Goal: Check status: Check status

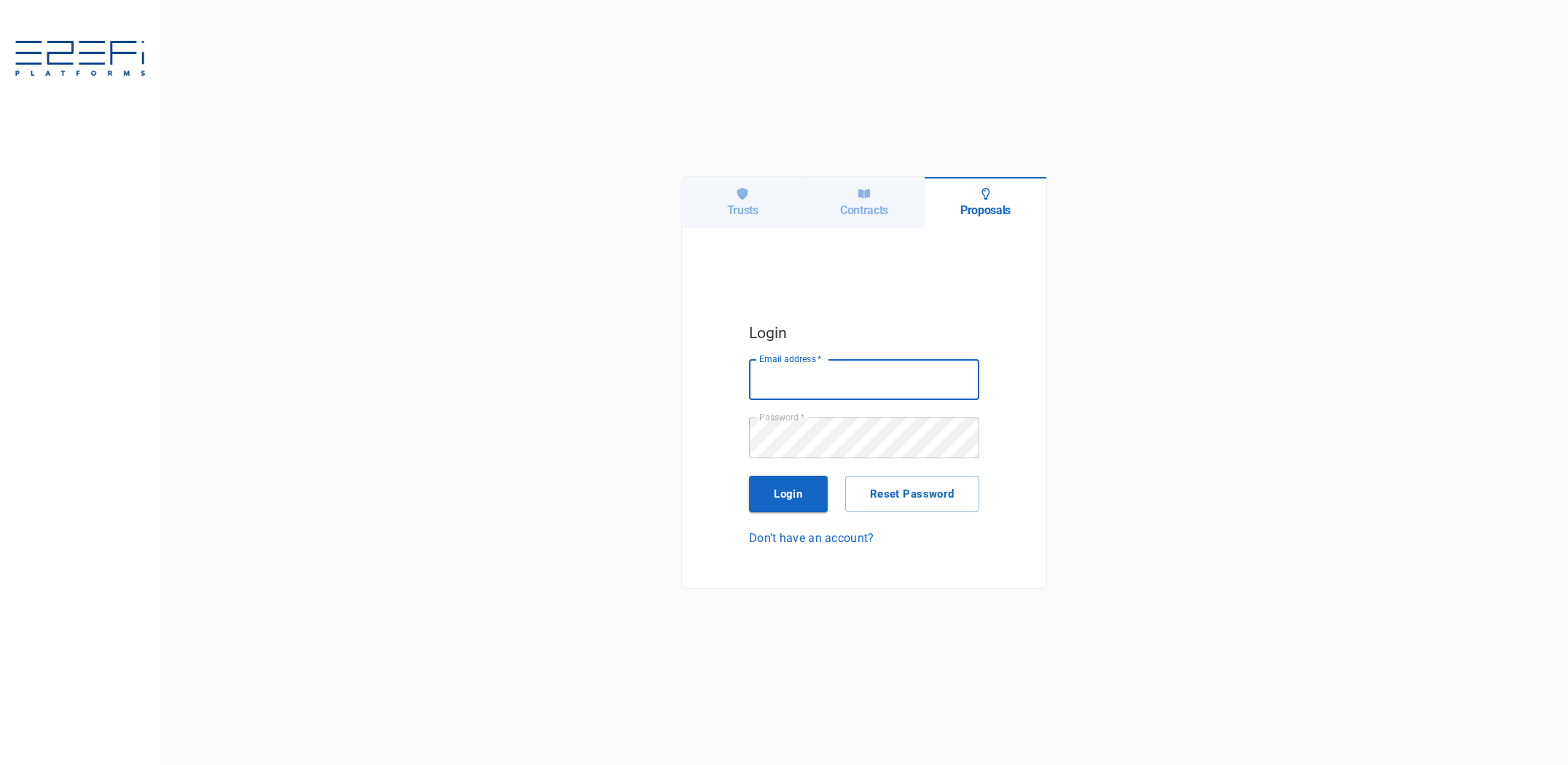
type input "[PERSON_NAME][EMAIL_ADDRESS][DOMAIN_NAME]"
click at [871, 197] on div "Contracts" at bounding box center [864, 202] width 122 height 51
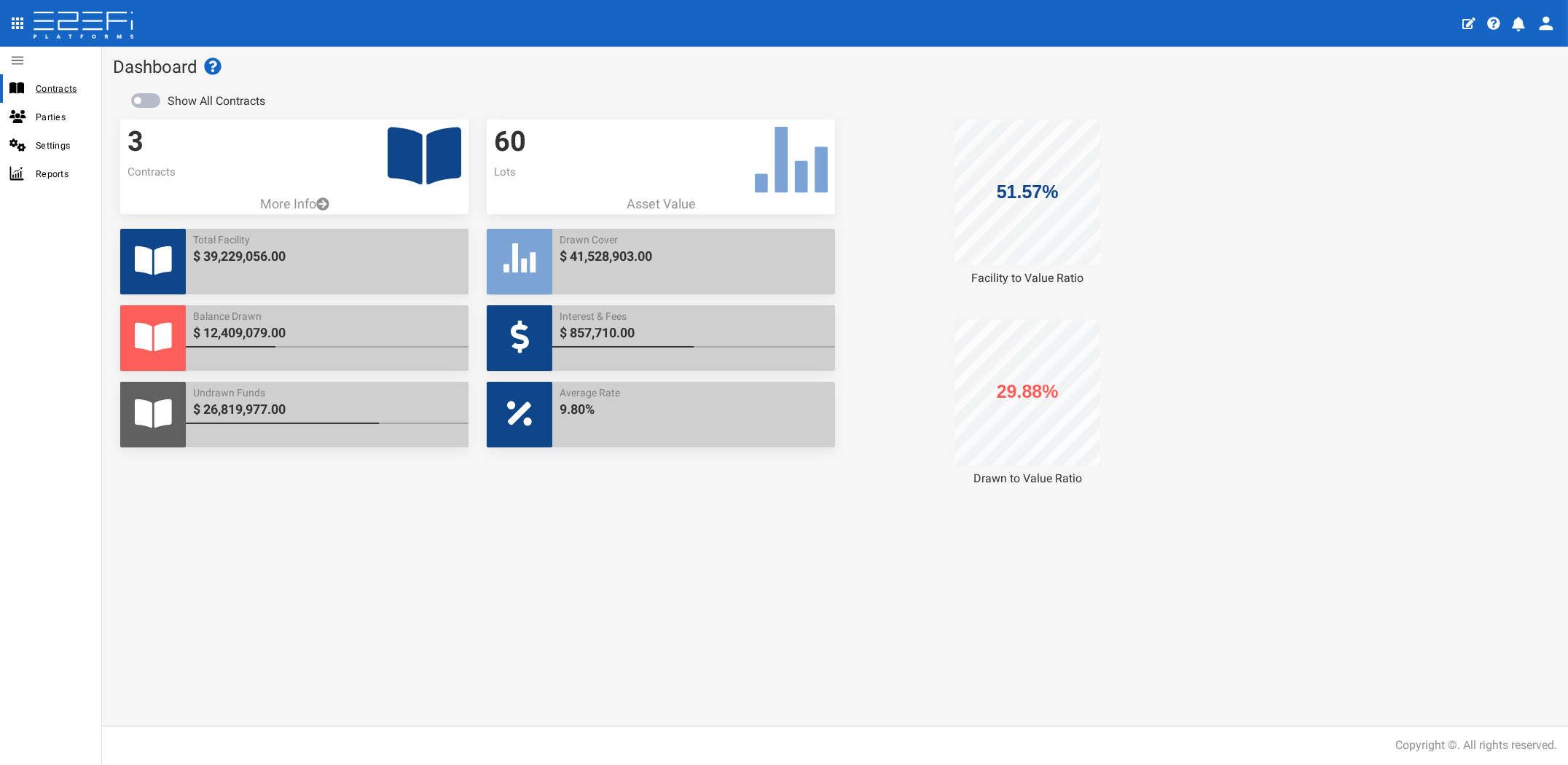
click at [45, 87] on span "Contracts" at bounding box center [62, 88] width 54 height 17
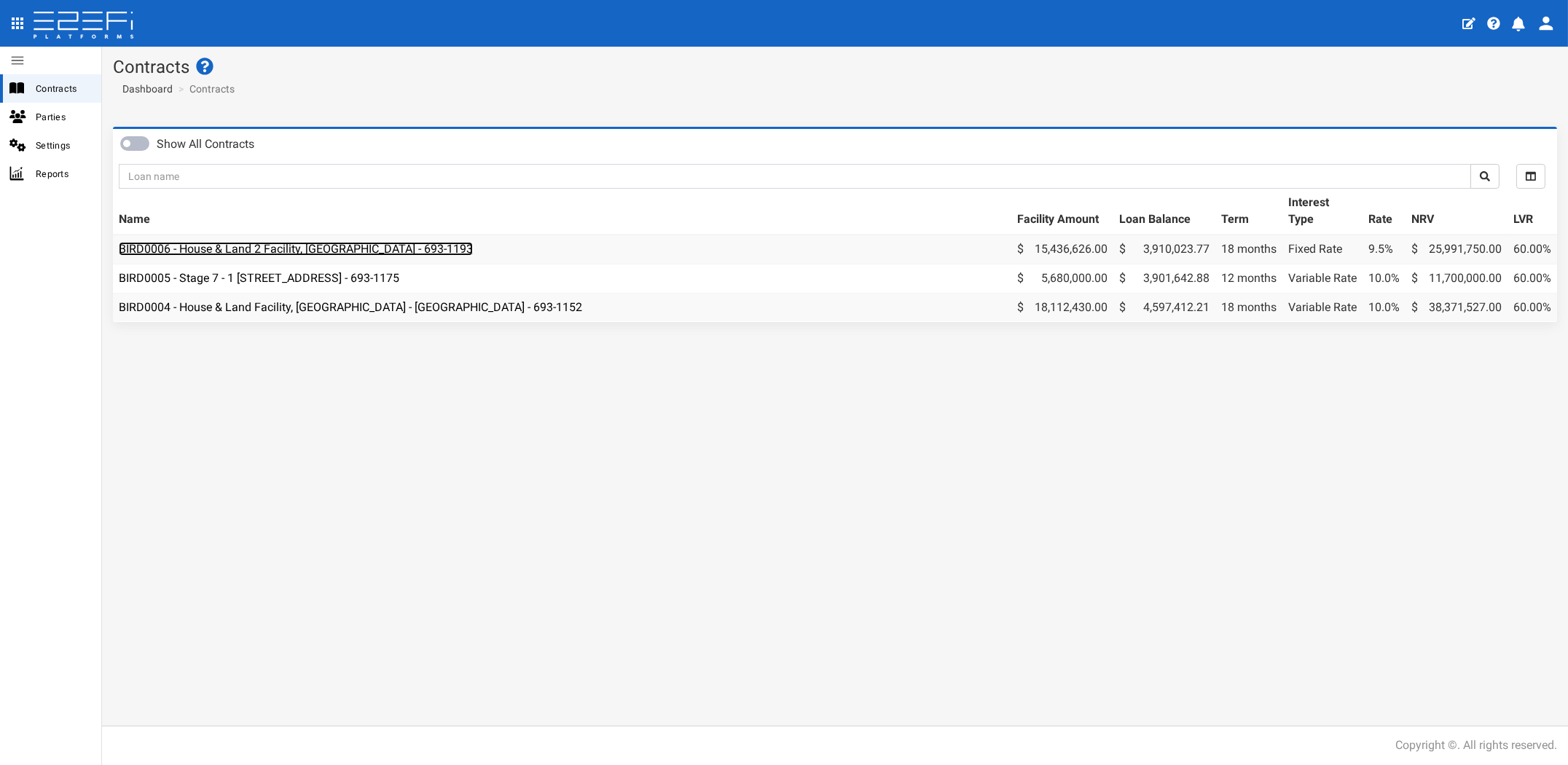
click at [337, 249] on link "BIRD0006 - House & Land 2 Facility, [GEOGRAPHIC_DATA] - 693-1193" at bounding box center [295, 248] width 354 height 14
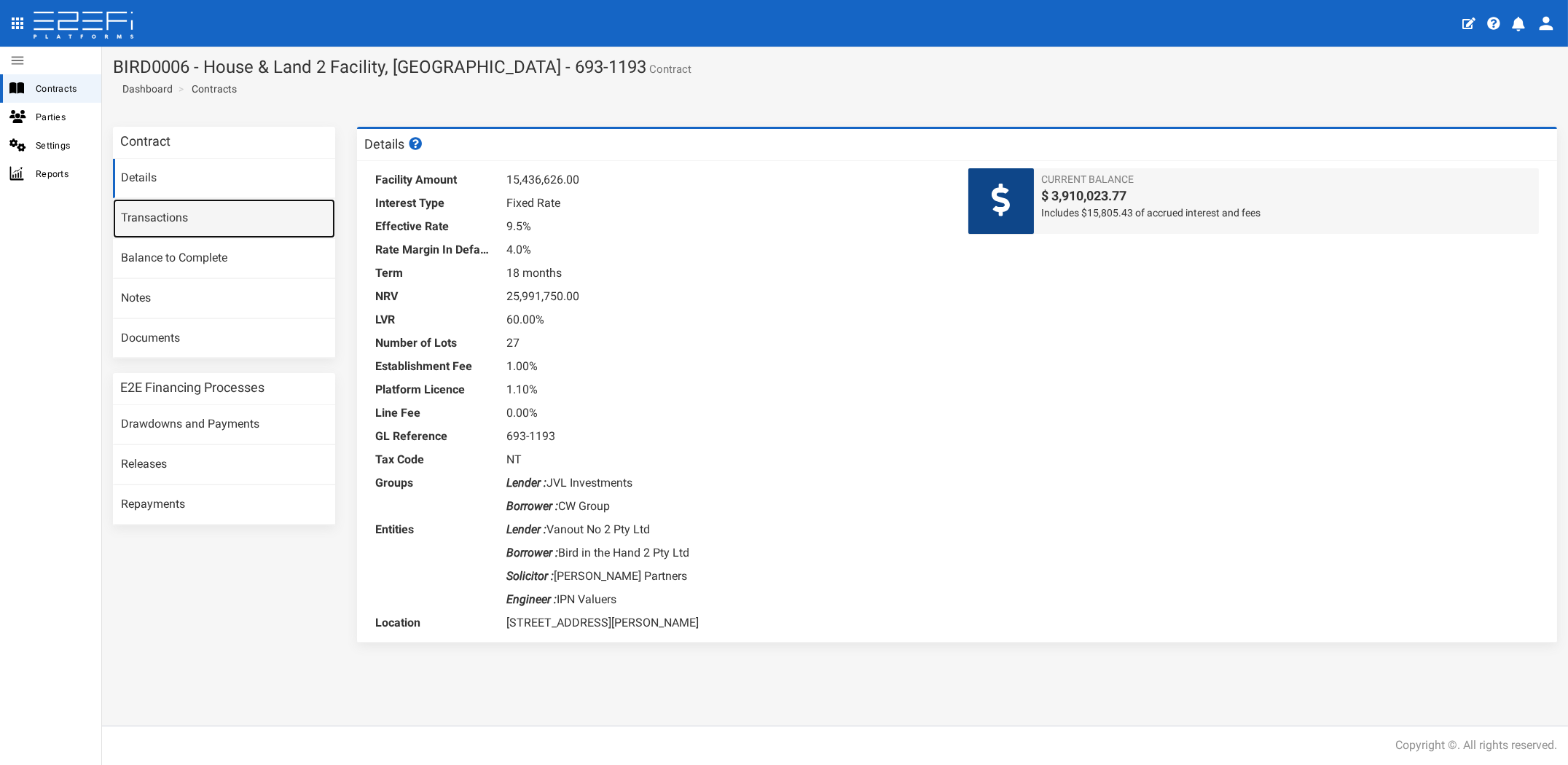
click at [177, 225] on link "Transactions" at bounding box center [224, 218] width 223 height 39
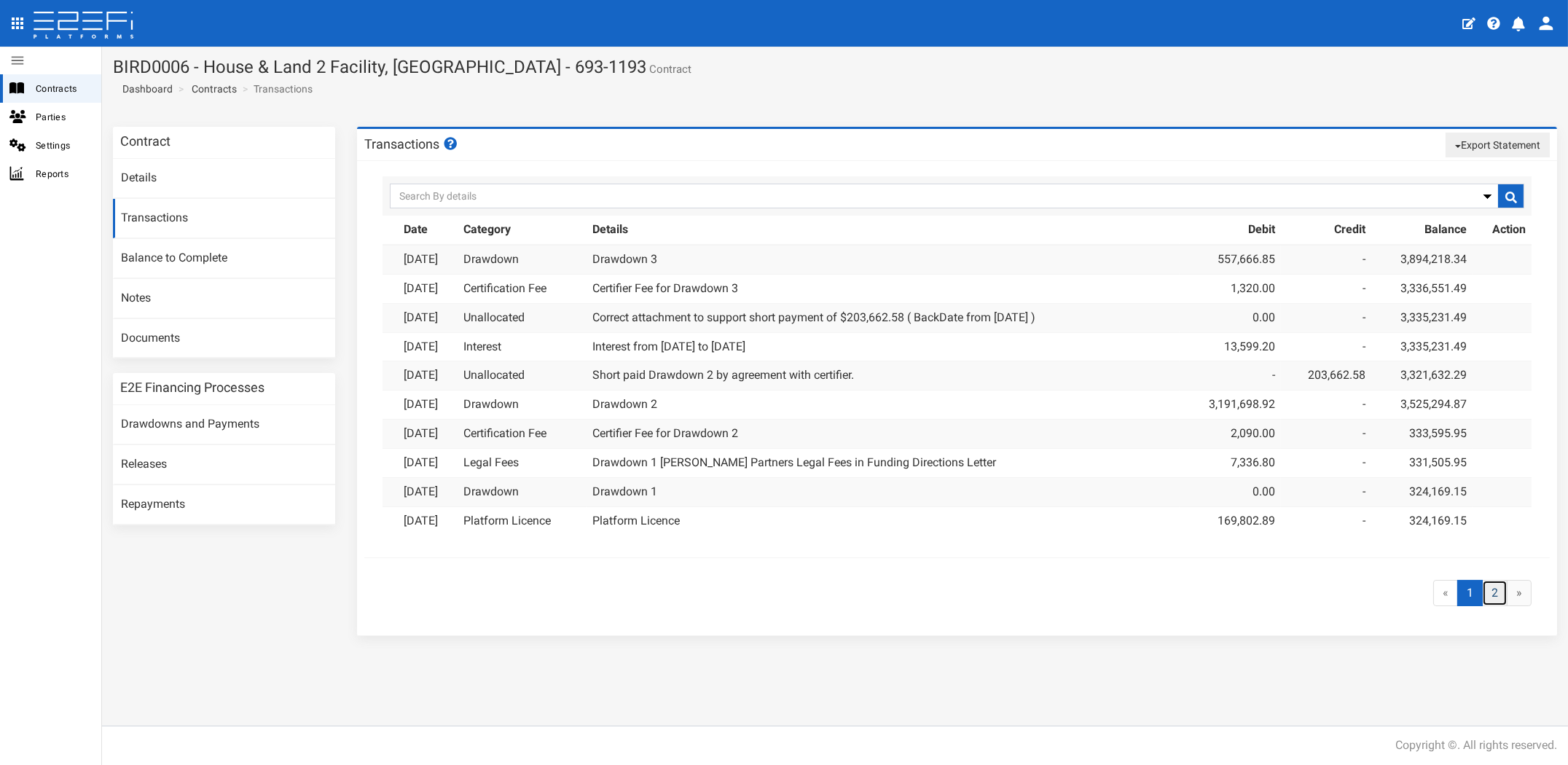
click at [1491, 588] on link "2" at bounding box center [1495, 593] width 26 height 27
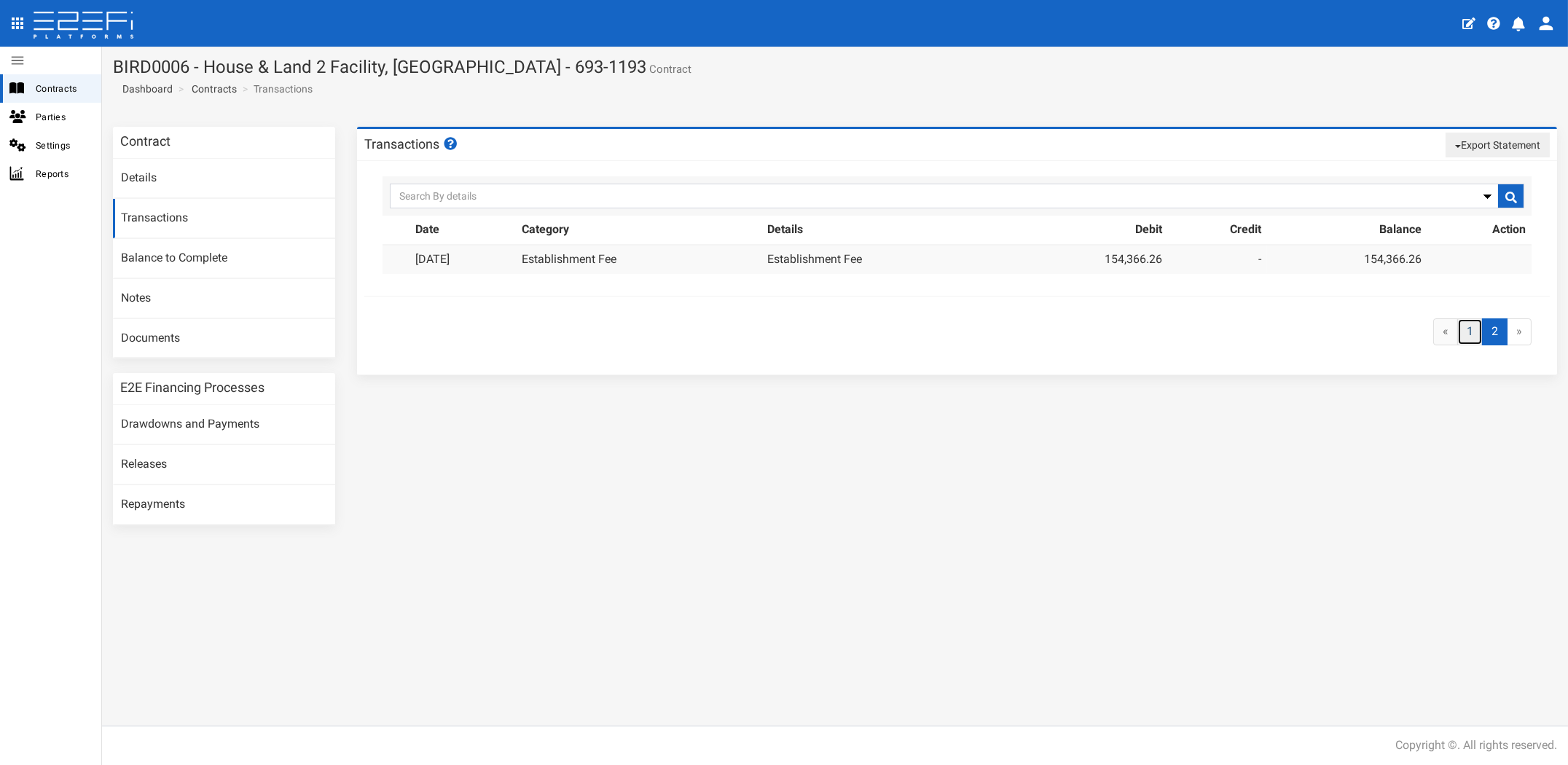
click at [1470, 326] on link "1" at bounding box center [1470, 331] width 26 height 27
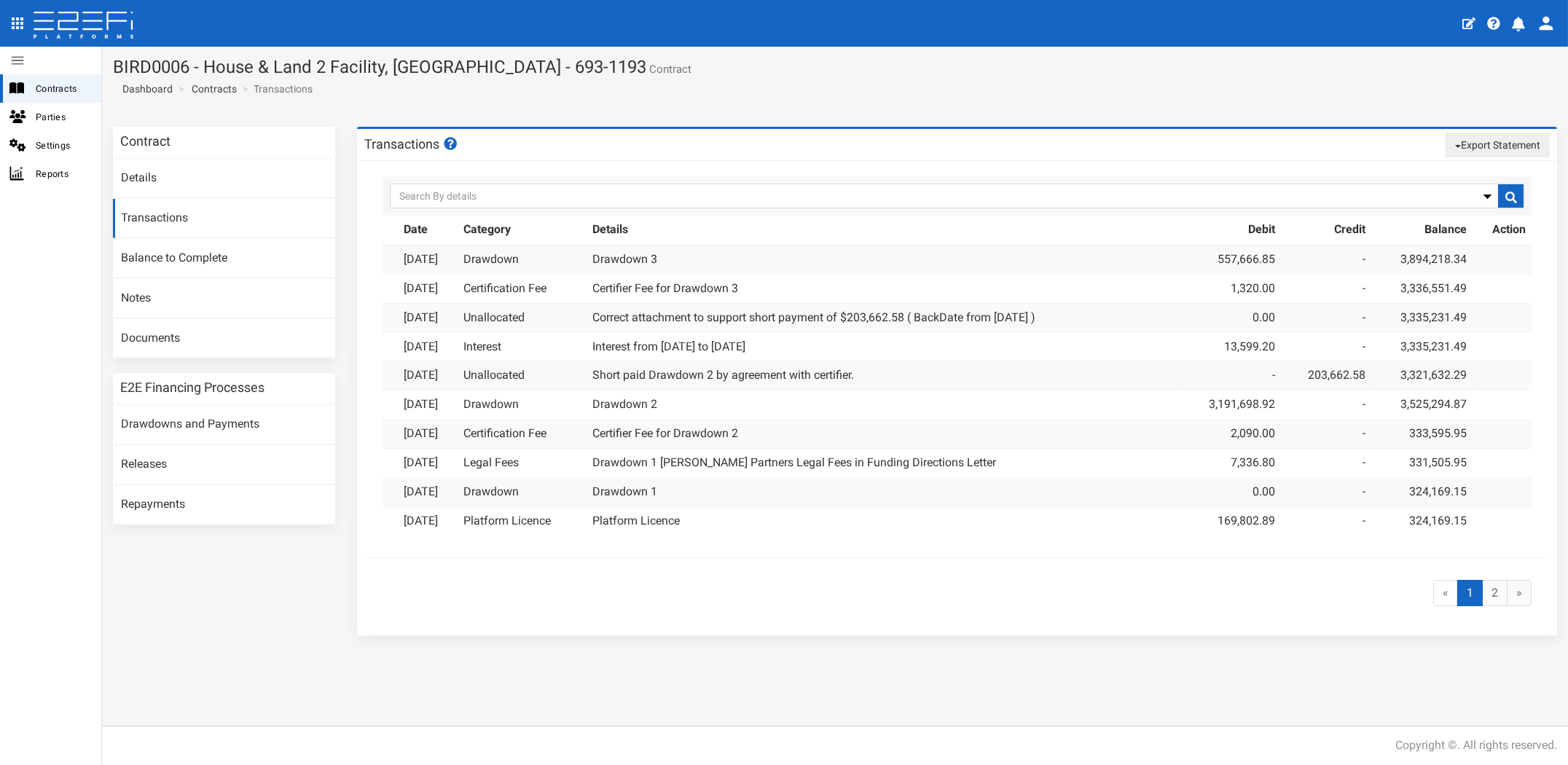
click at [164, 536] on div "Contract Details Transactions Balance to Complete Notes Documents E2E Financing…" at bounding box center [224, 333] width 244 height 413
drag, startPoint x: 164, startPoint y: 536, endPoint x: 48, endPoint y: 89, distance: 461.8
click at [48, 89] on span "Contracts" at bounding box center [62, 88] width 54 height 17
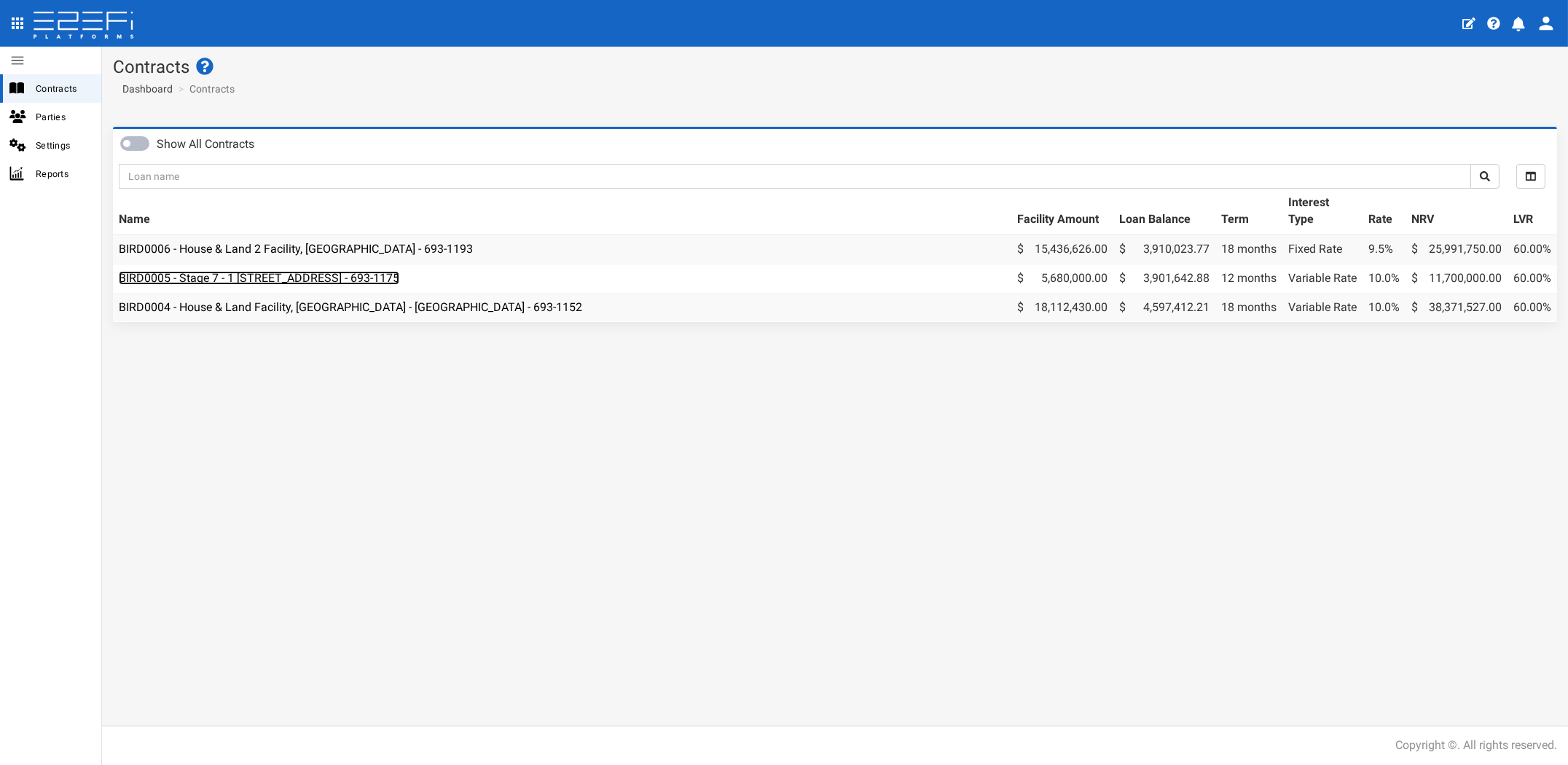
click at [315, 274] on link "BIRD0005 - Stage 7 - 1 BRUSH CHERRY Boulevard THRUMSTER NSW 2444 - 693-1175" at bounding box center [259, 277] width 281 height 14
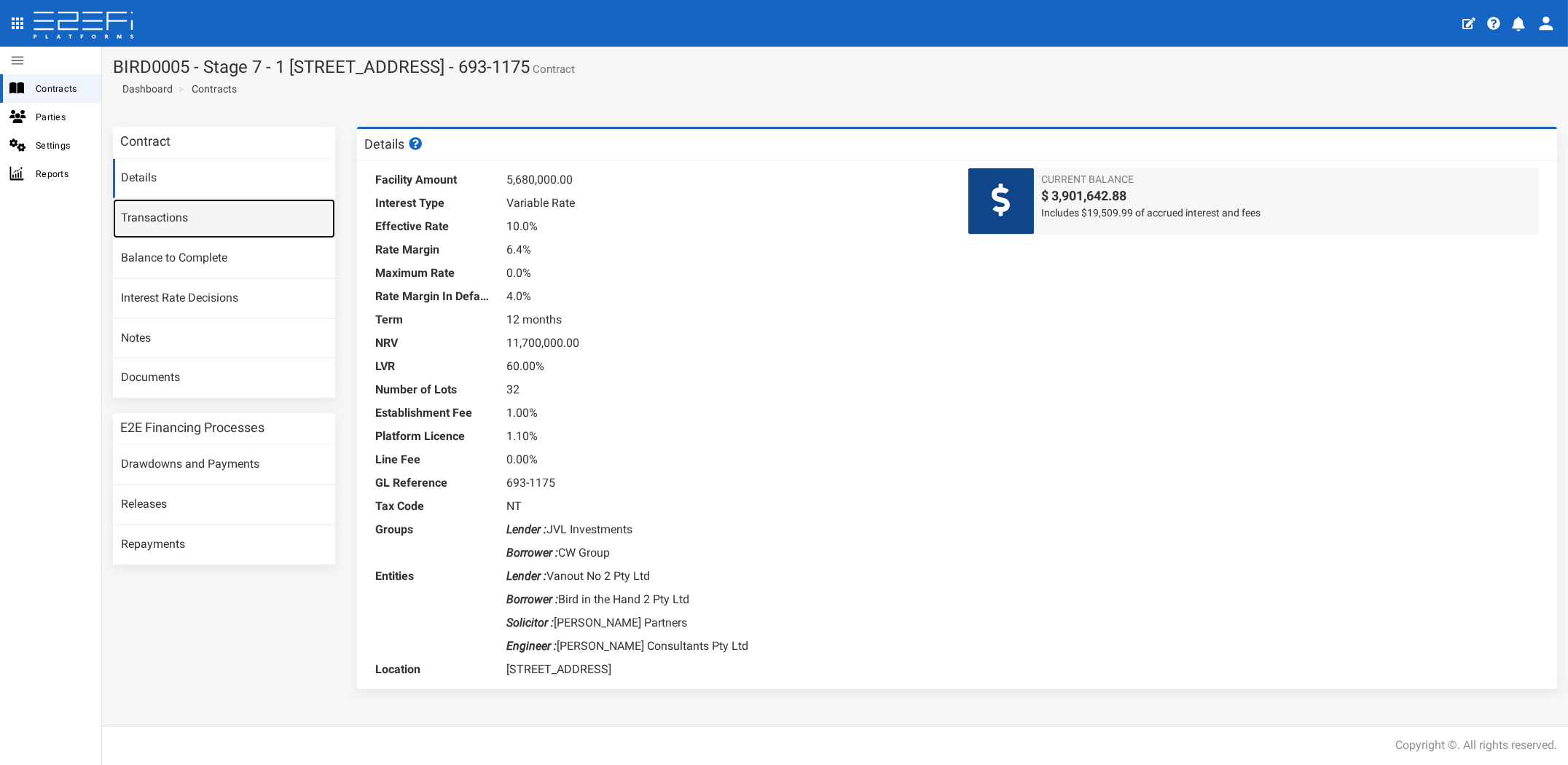
click at [162, 214] on link "Transactions" at bounding box center [224, 218] width 223 height 39
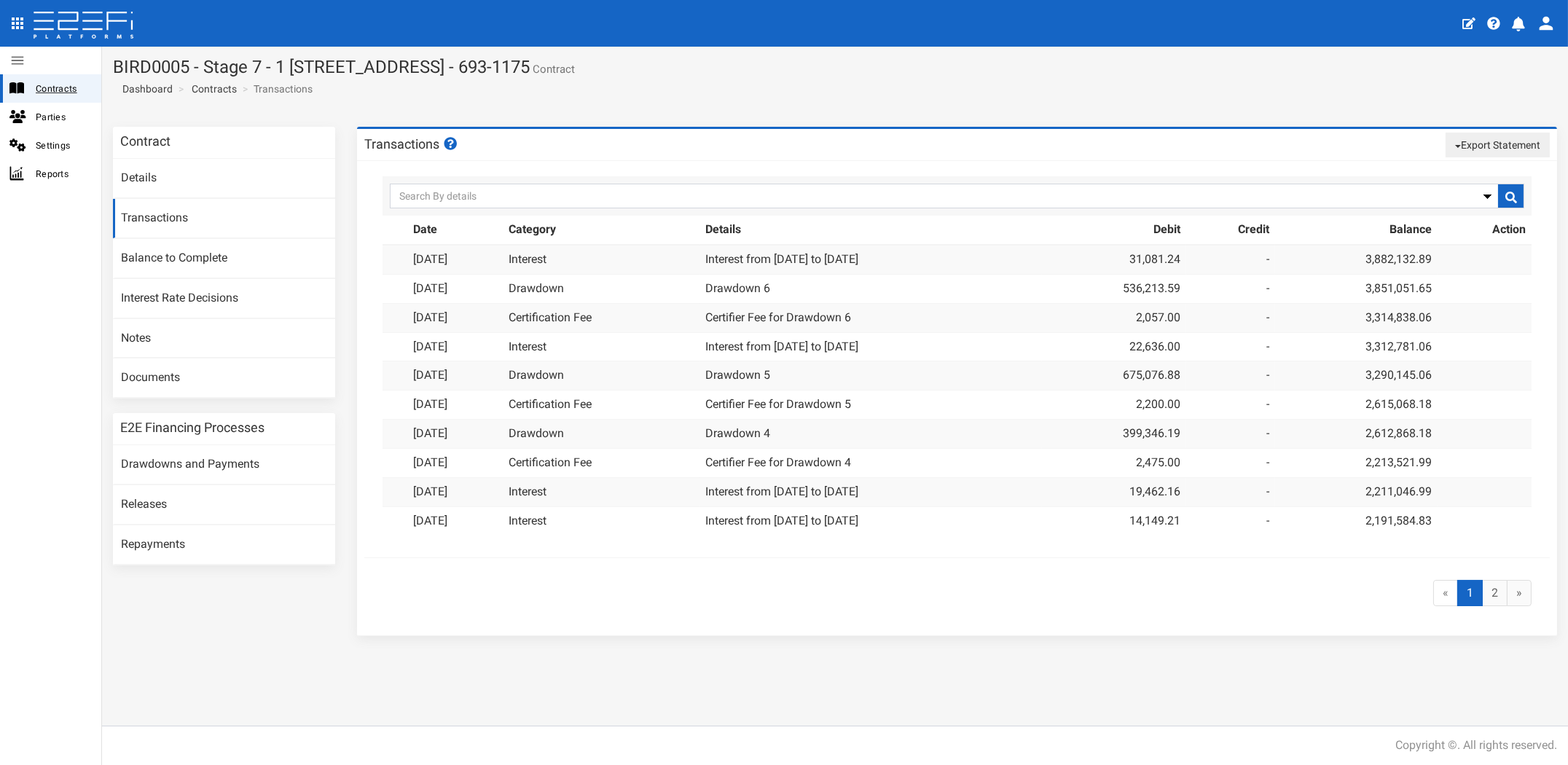
click at [59, 91] on span "Contracts" at bounding box center [62, 88] width 54 height 17
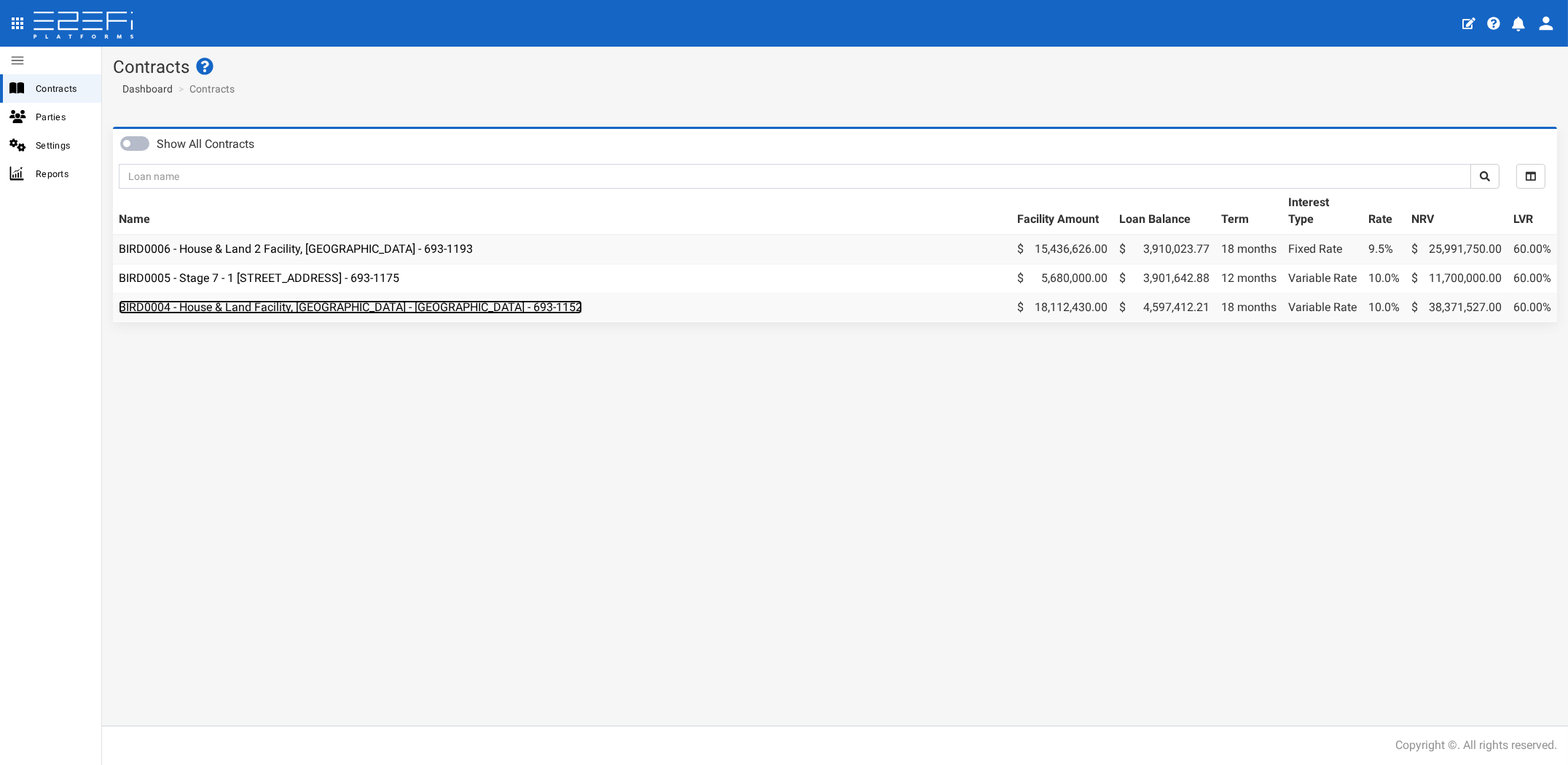
click at [328, 308] on link "BIRD0004 - House & Land Facility, [GEOGRAPHIC_DATA] - [GEOGRAPHIC_DATA] - 693-1…" at bounding box center [350, 306] width 464 height 14
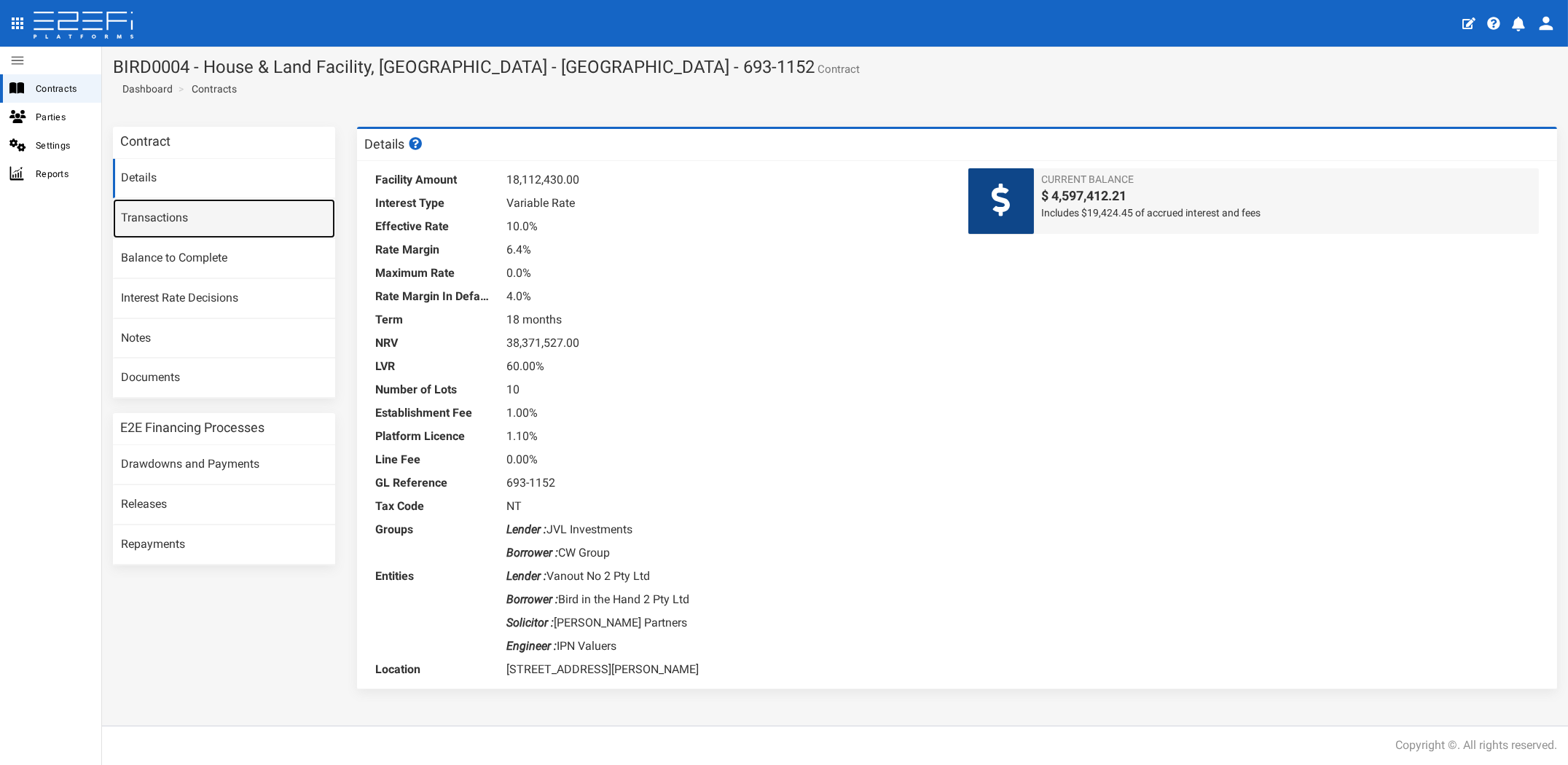
click at [135, 214] on link "Transactions" at bounding box center [224, 218] width 223 height 39
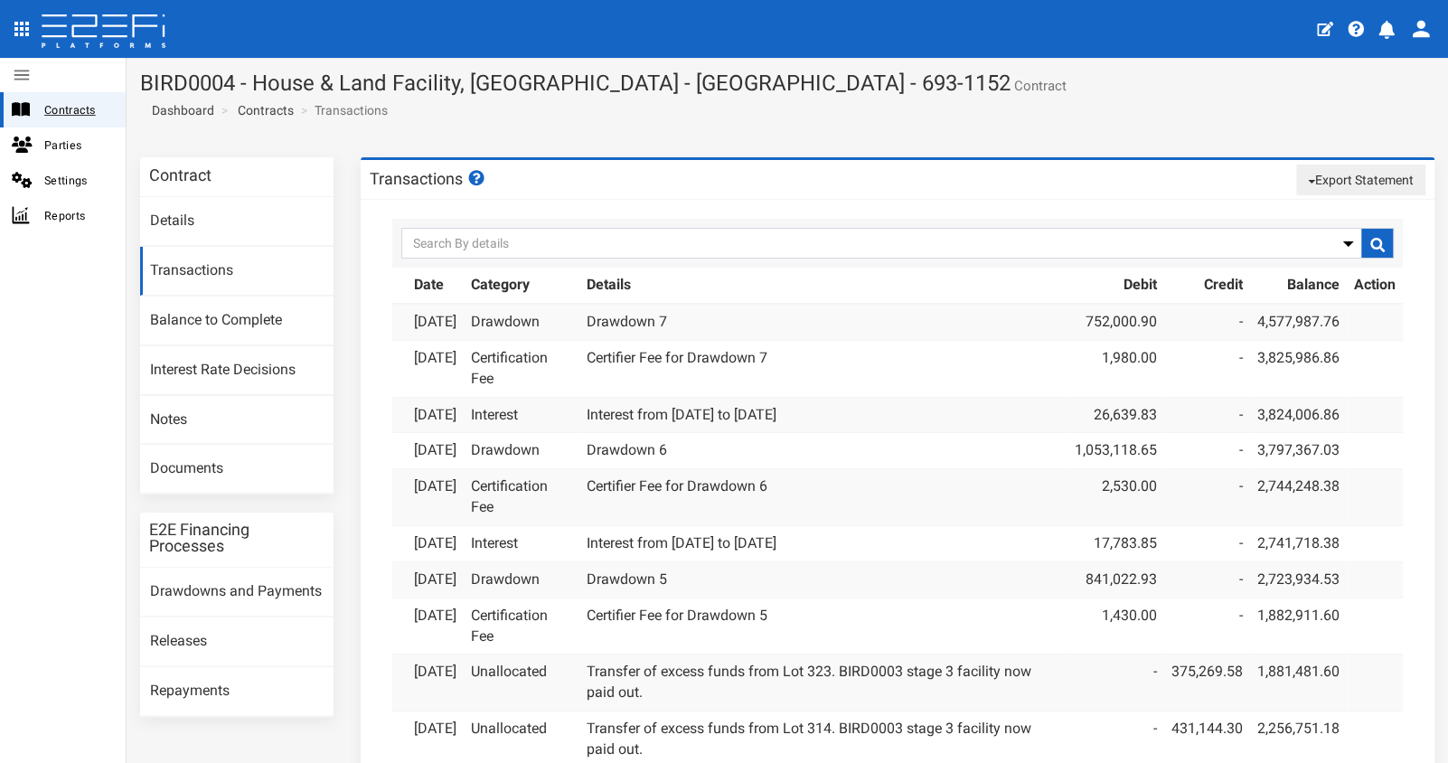
click at [71, 108] on span "Contracts" at bounding box center [77, 109] width 67 height 21
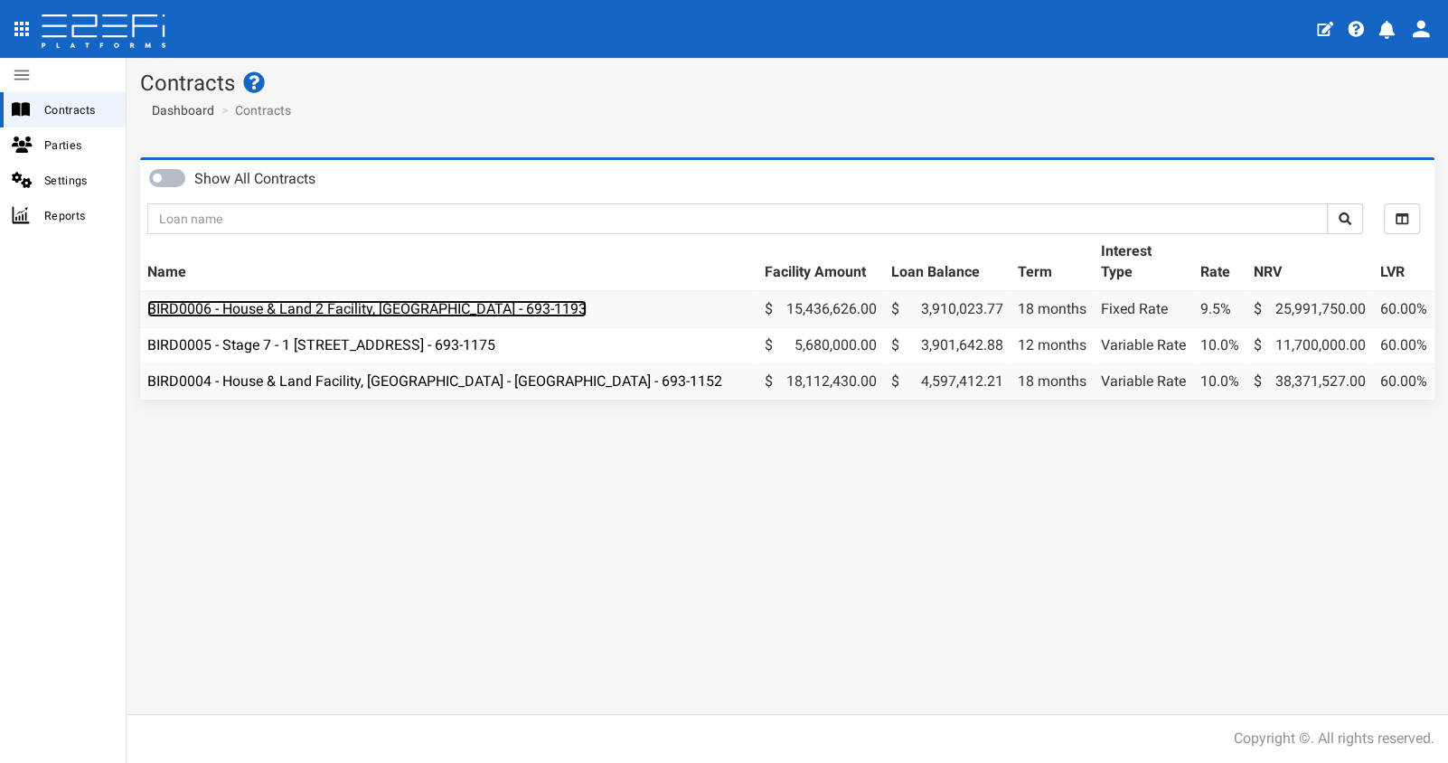
click at [468, 305] on link "BIRD0006 - House & Land 2 Facility, Port Macquarie - 693-1193" at bounding box center [366, 308] width 439 height 17
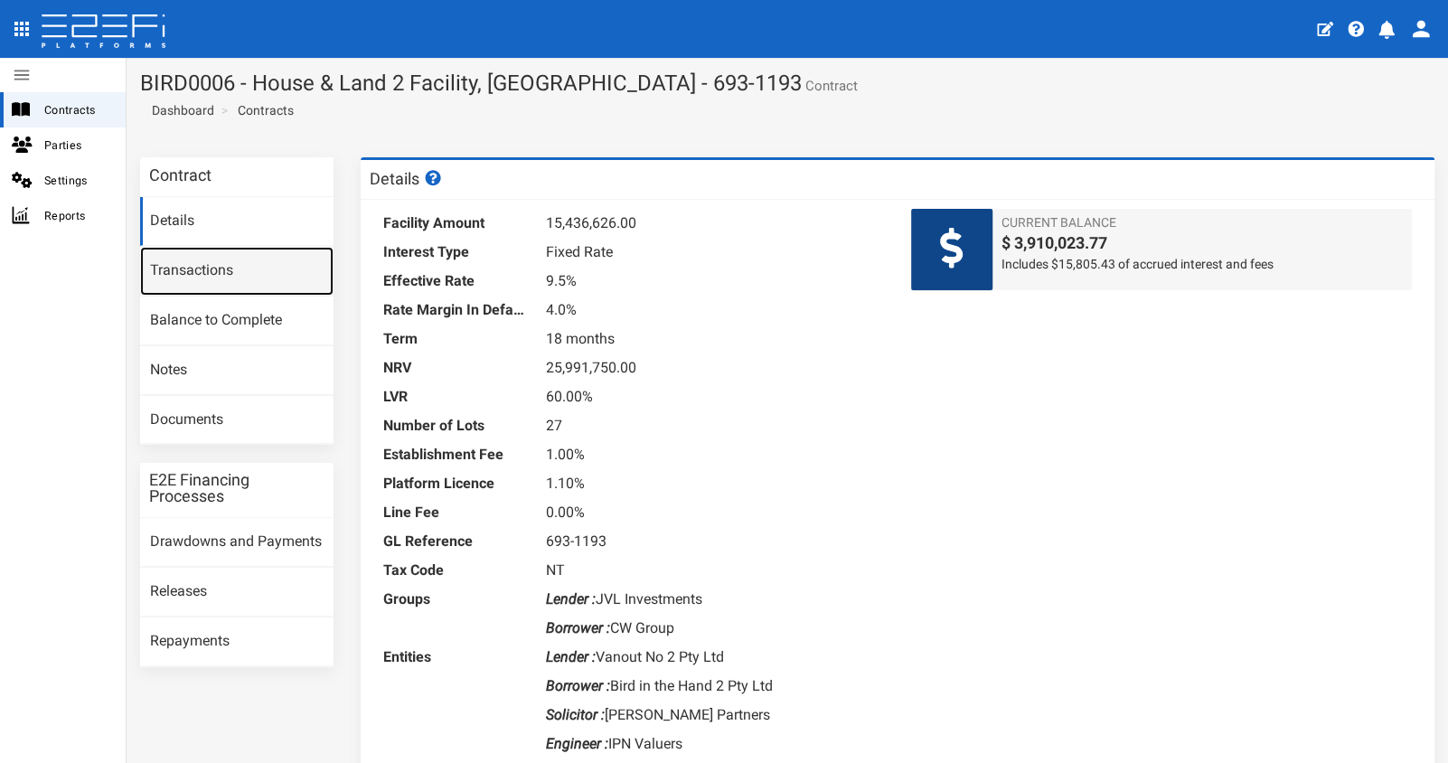
click at [220, 278] on link "Transactions" at bounding box center [236, 271] width 193 height 49
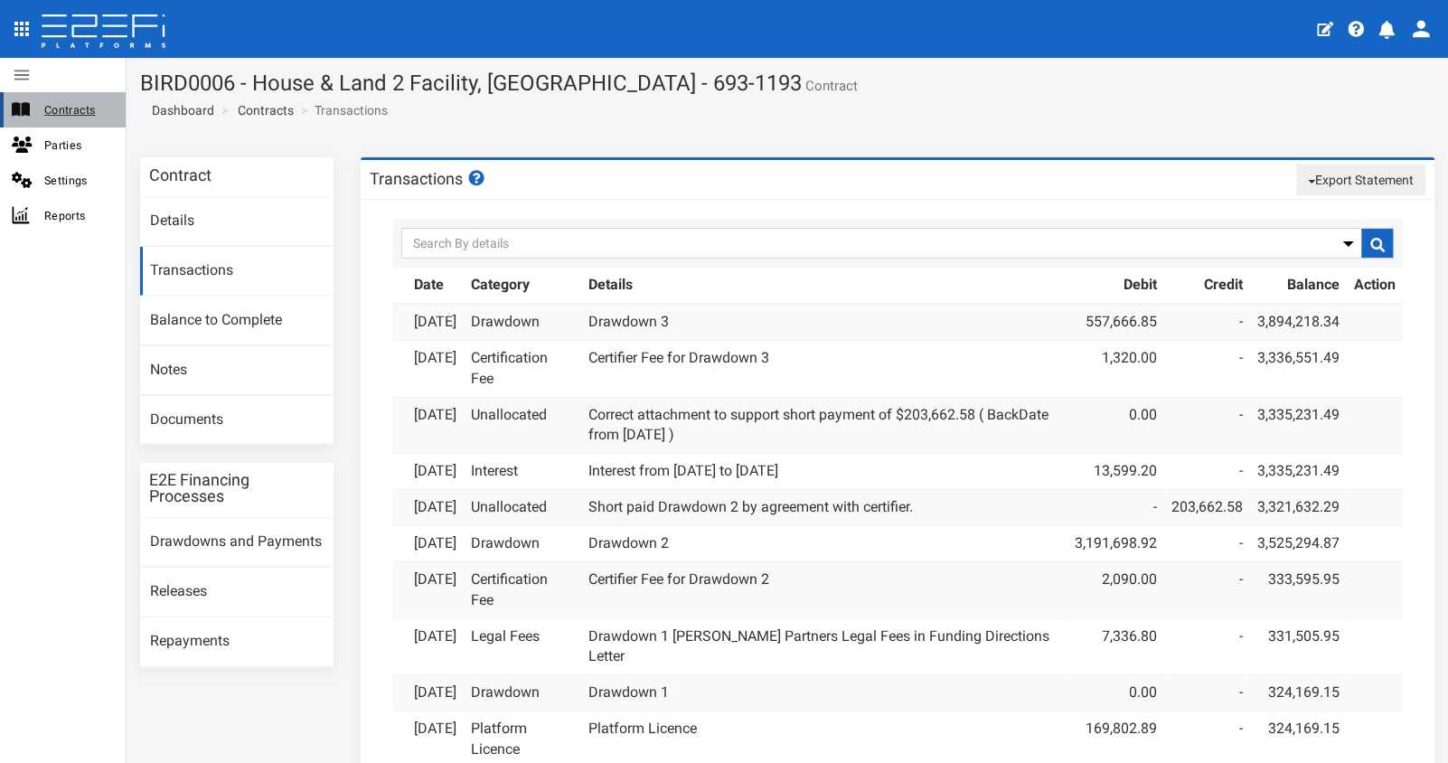
click at [80, 109] on span "Contracts" at bounding box center [77, 109] width 67 height 21
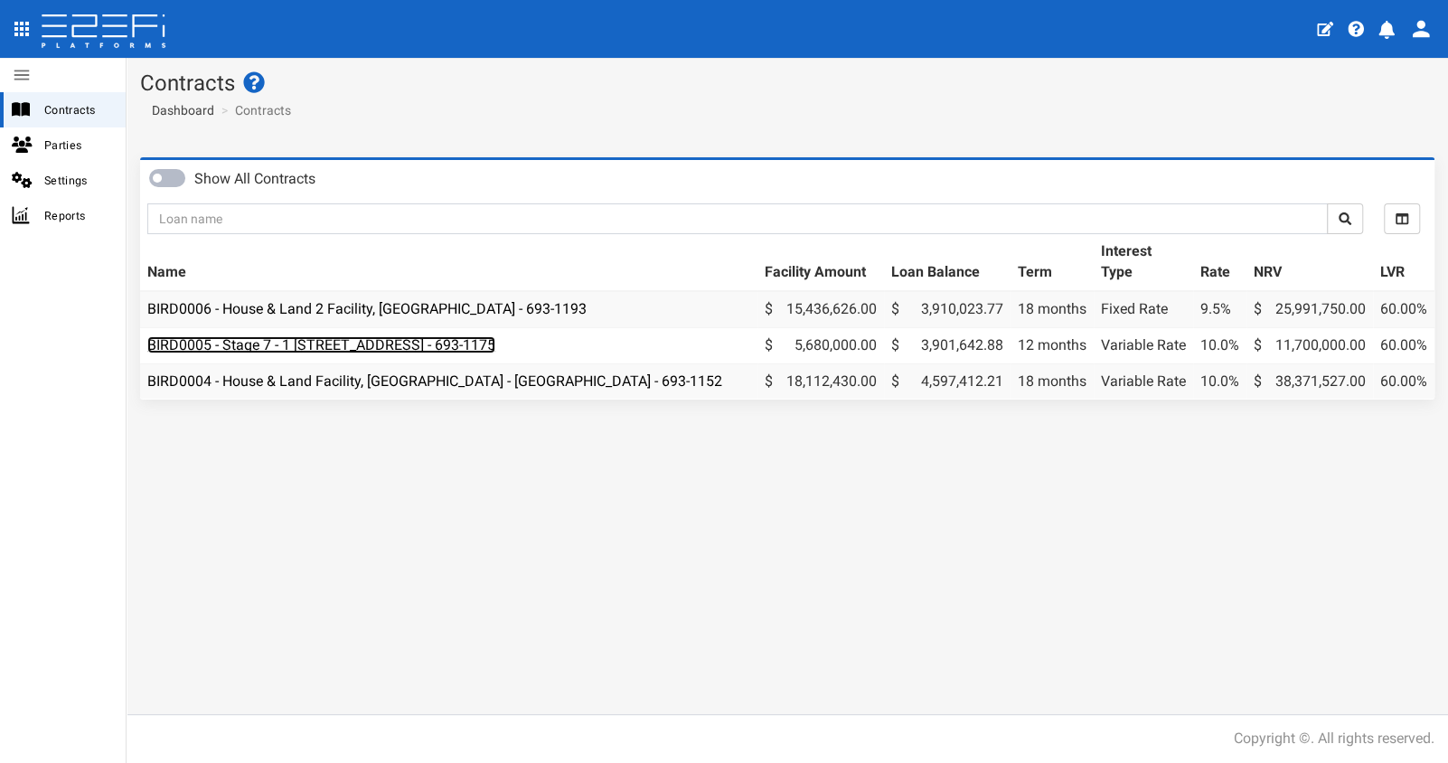
click at [315, 346] on link "BIRD0005 - Stage 7 - 1 [STREET_ADDRESS] - 693-1175" at bounding box center [321, 344] width 348 height 17
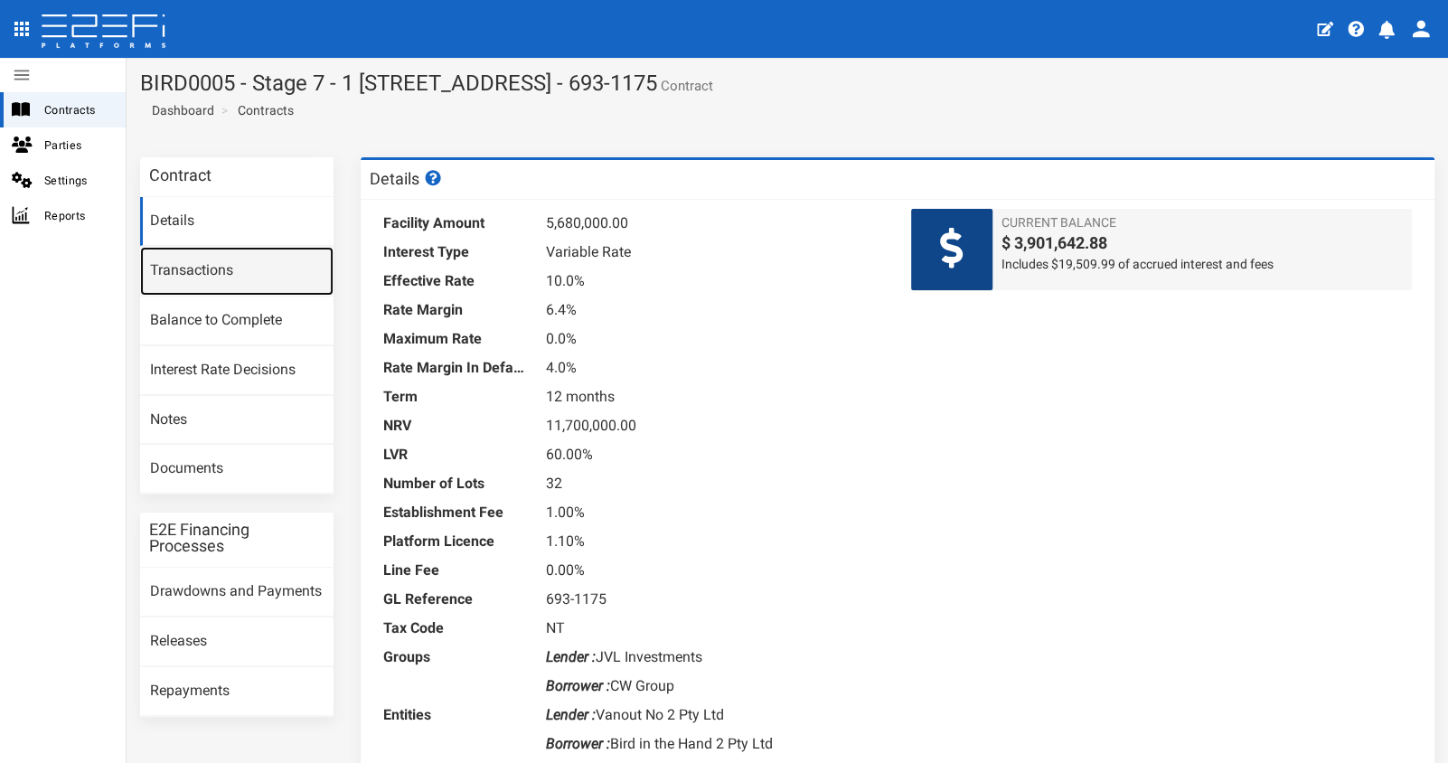
click at [190, 278] on link "Transactions" at bounding box center [236, 271] width 193 height 49
